Goal: Complete application form: Complete application form

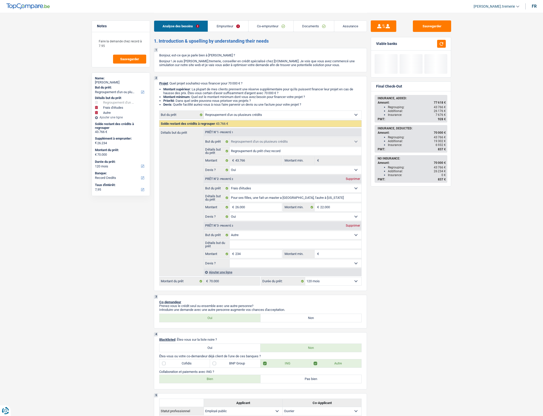
select select "refinancing"
select select "study"
select select "other"
select select "120"
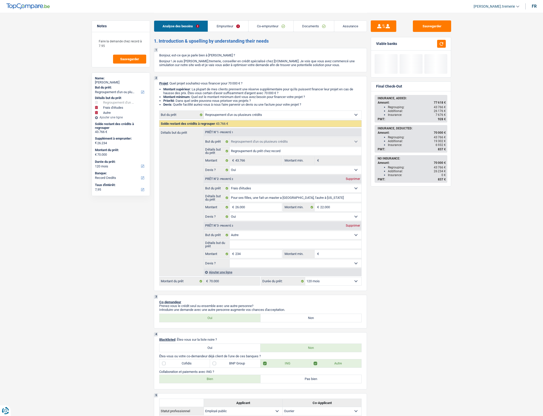
select select "record credits"
drag, startPoint x: 0, startPoint y: 0, endPoint x: 310, endPoint y: 30, distance: 311.6
click at [310, 30] on link "Documents" at bounding box center [314, 26] width 40 height 11
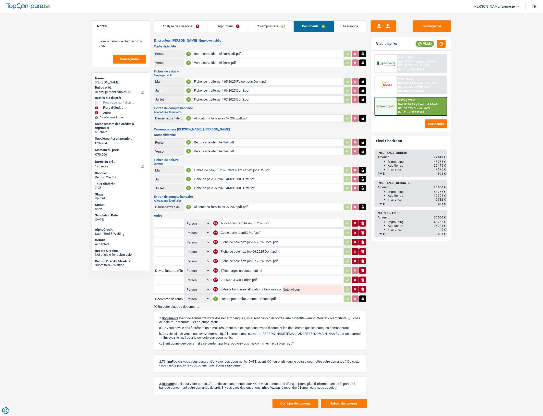
click at [230, 118] on div "Allocations familiales 07.2025pdf.pdf" at bounding box center [268, 119] width 149 height 8
click at [244, 207] on div "Allocations familiales 07.2025pdf.pdf" at bounding box center [268, 207] width 149 height 8
click at [267, 289] on div "Extraits bancaires allocations familiales.pdf" at bounding box center [251, 290] width 60 height 8
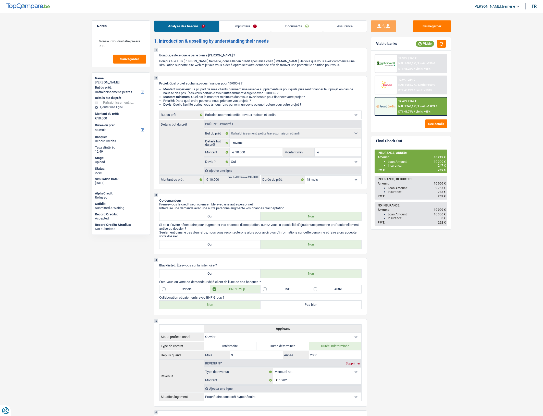
select select "houseOrGarden"
select select "48"
select select "houseOrGarden"
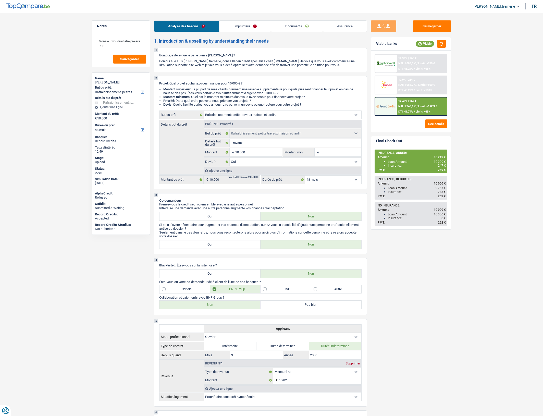
select select "yes"
select select "48"
select select "worker"
select select "netSalary"
select select "ownerWithoutMortgage"
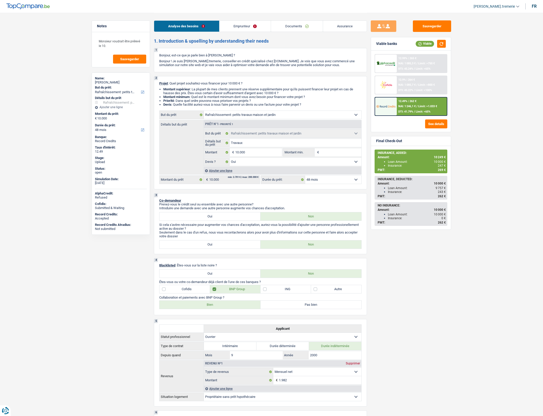
select select "creditConsolidation"
select select "96"
select select "cardOrCredit"
select select "houseOrGarden"
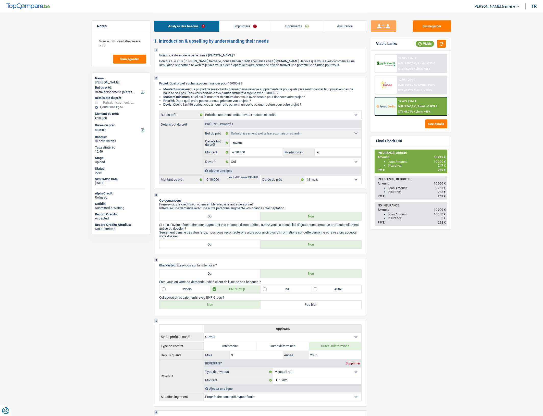
select select "yes"
select select "48"
click at [295, 25] on link "Documents" at bounding box center [297, 26] width 52 height 11
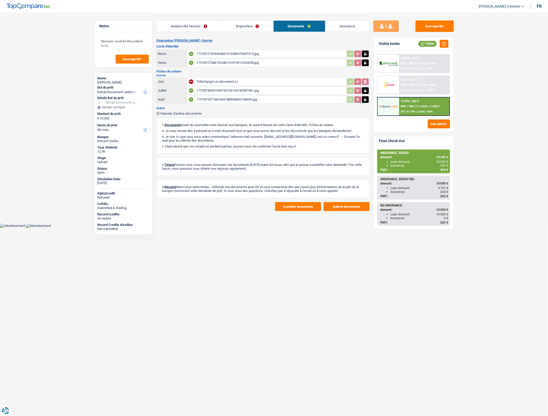
click at [186, 112] on span "Rajouter d'autres documents" at bounding box center [181, 113] width 41 height 3
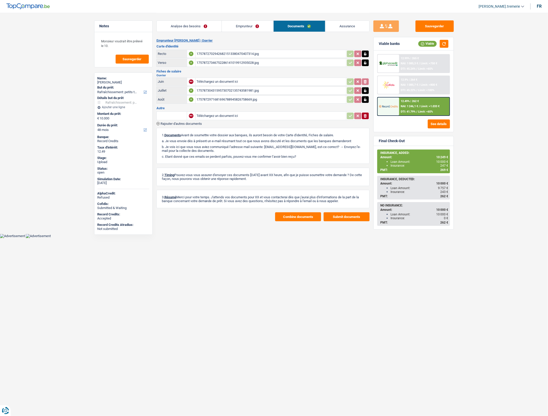
click at [178, 116] on input "text" at bounding box center [172, 116] width 28 height 8
click at [182, 146] on li "Contrat de travail" at bounding box center [193, 145] width 68 height 6
type input "Contrat de travail"
click at [223, 115] on input "Téléchargez un document ici" at bounding box center [271, 116] width 149 height 8
type input "C:\fakepath\combinepdf (24).pdf"
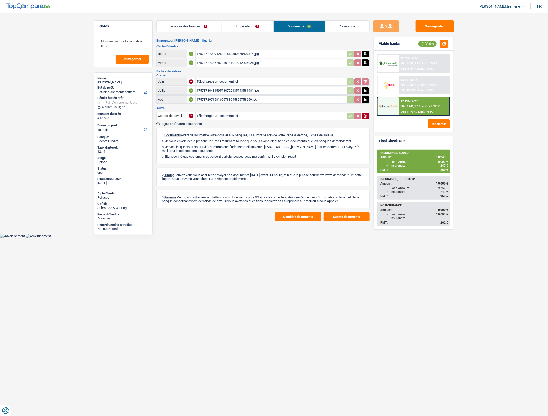
click at [233, 115] on input "Téléchargez un document ici" at bounding box center [271, 116] width 149 height 8
click at [434, 26] on button "Sauvegarder" at bounding box center [435, 25] width 38 height 11
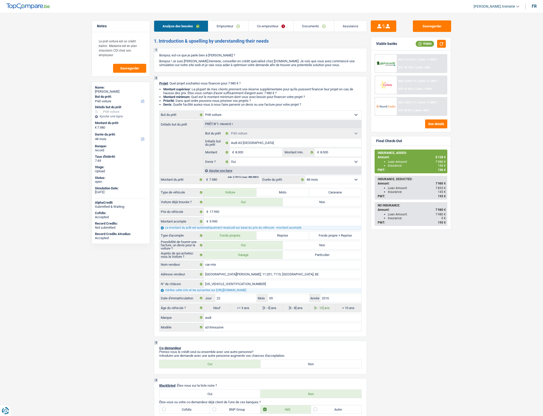
select select "car"
select select "48"
select select "car"
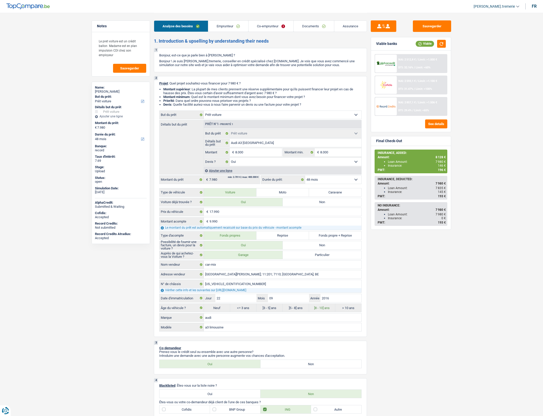
select select "yes"
select select "48"
select select "privateEmployee"
select select "worker"
select select "netSalary"
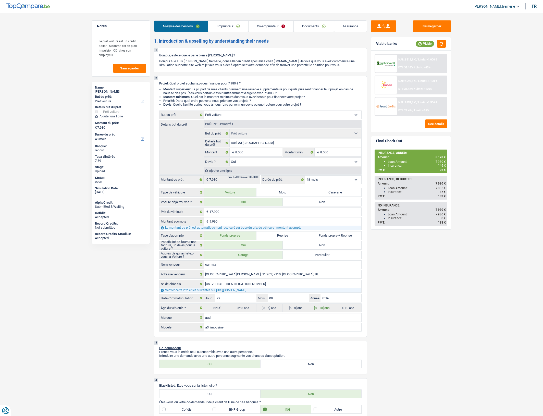
select select "mealVouchers"
select select "unemployment"
select select "netSalary"
select select "ownerWithMortgage"
select select "mortgage"
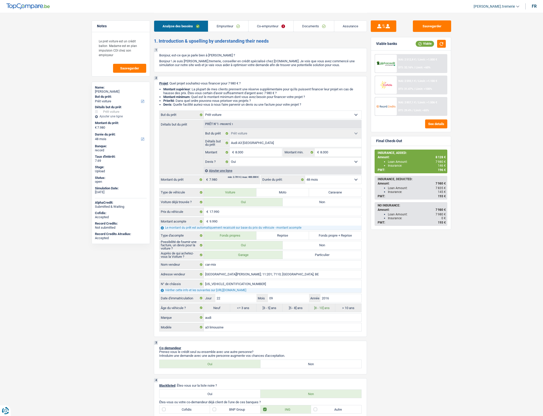
select select "300"
select select "carLoan"
select select "60"
select select "car"
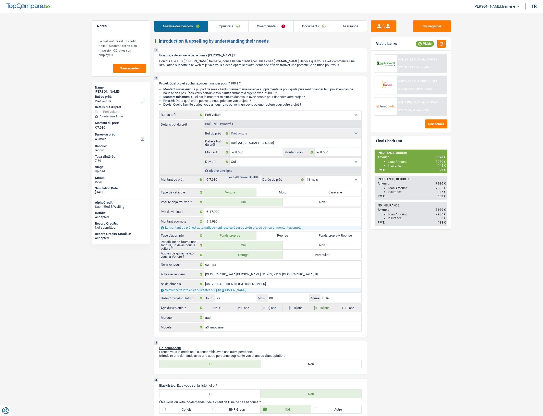
select select "yes"
select select "48"
click at [311, 26] on link "Documents" at bounding box center [314, 26] width 40 height 11
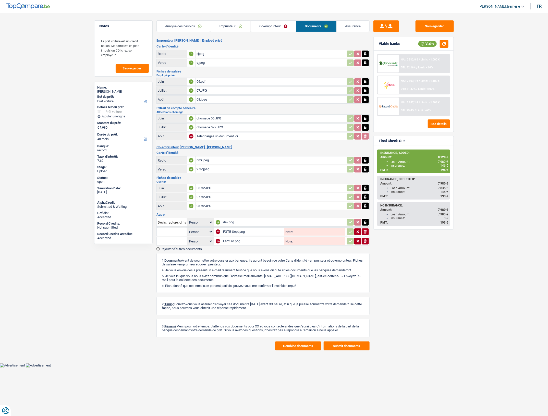
click at [191, 248] on span "Rajouter d'autres documents" at bounding box center [181, 248] width 41 height 3
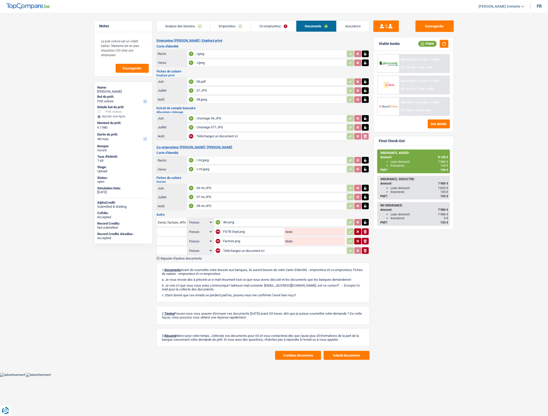
click at [174, 249] on input "text" at bounding box center [172, 251] width 28 height 8
click at [179, 281] on li "Contrat de travail" at bounding box center [193, 280] width 68 height 6
type input "Contrat de travail"
click at [238, 249] on input "Téléchargez un document ici" at bounding box center [284, 251] width 122 height 8
type input "C:\fakepath\combinepdf (24).pdf"
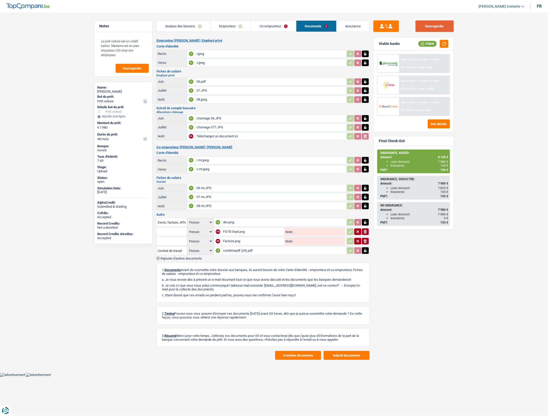
click at [441, 26] on button "Sauvegarder" at bounding box center [435, 25] width 38 height 11
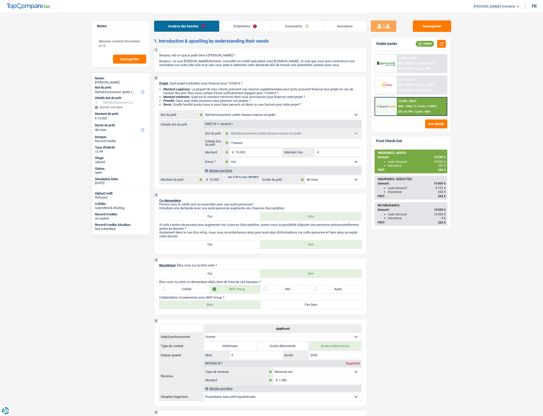
select select "houseOrGarden"
select select "48"
select select "houseOrGarden"
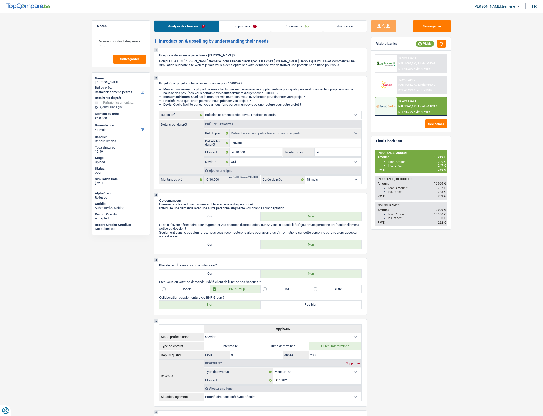
select select "yes"
select select "48"
select select "worker"
select select "netSalary"
select select "ownerWithoutMortgage"
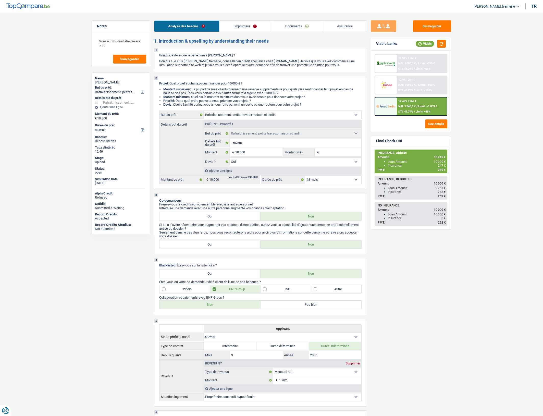
select select "creditConsolidation"
select select "96"
select select "cardOrCredit"
select select "houseOrGarden"
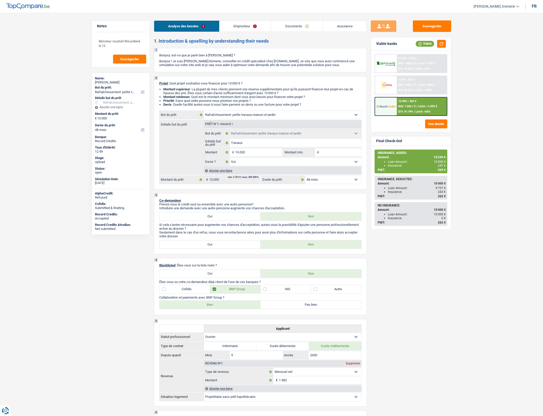
select select "yes"
select select "48"
click at [298, 31] on link "Documents" at bounding box center [297, 26] width 52 height 11
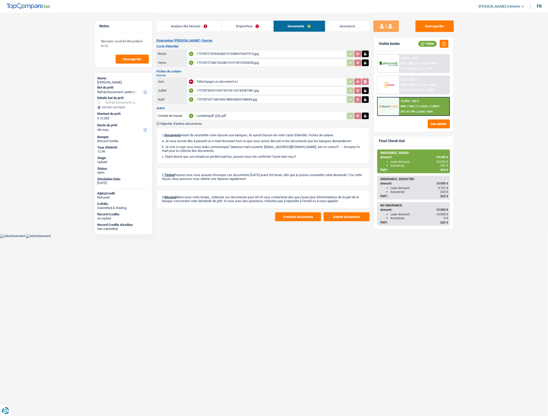
click at [365, 114] on icon "button" at bounding box center [365, 115] width 2 height 3
click at [365, 114] on icon "button" at bounding box center [365, 116] width 3 height 4
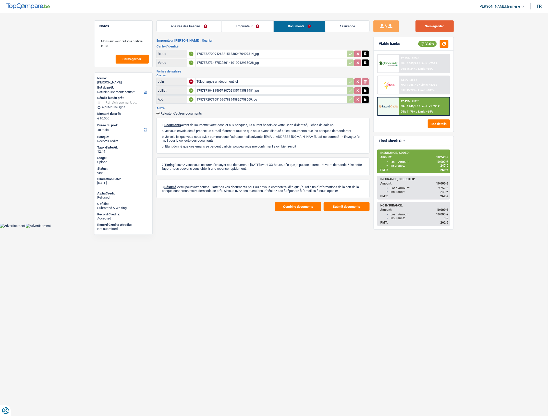
click at [427, 30] on button "Sauvegarder" at bounding box center [435, 25] width 38 height 11
click at [441, 26] on button "Sauvegarder" at bounding box center [435, 25] width 38 height 11
